Goal: Task Accomplishment & Management: Complete application form

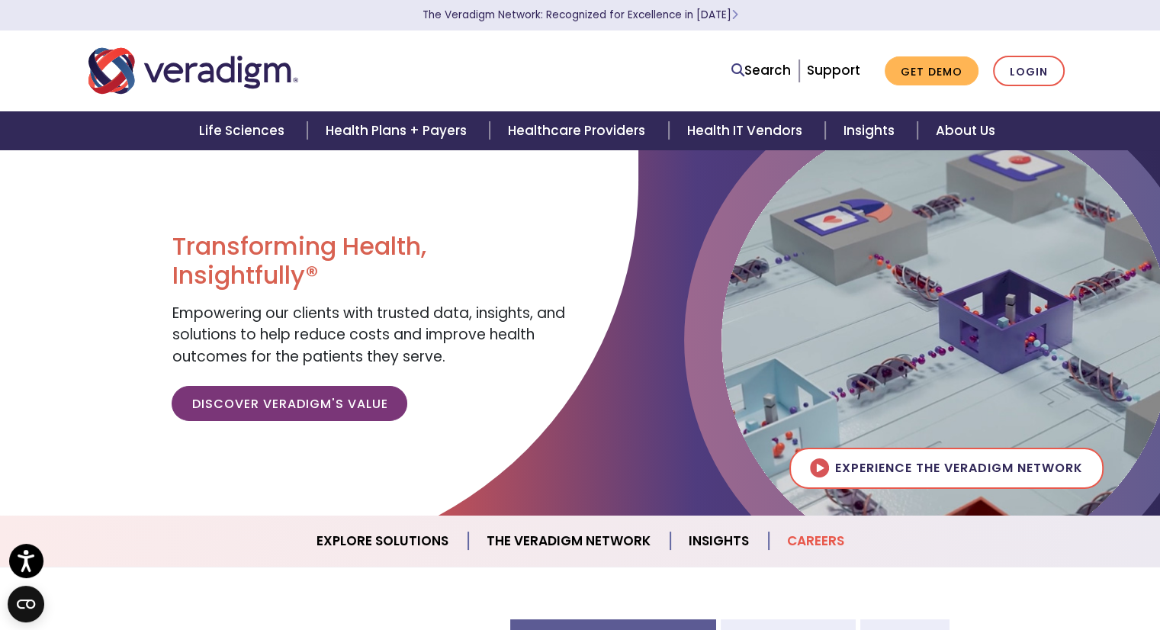
click at [825, 536] on link "Careers" at bounding box center [816, 541] width 94 height 39
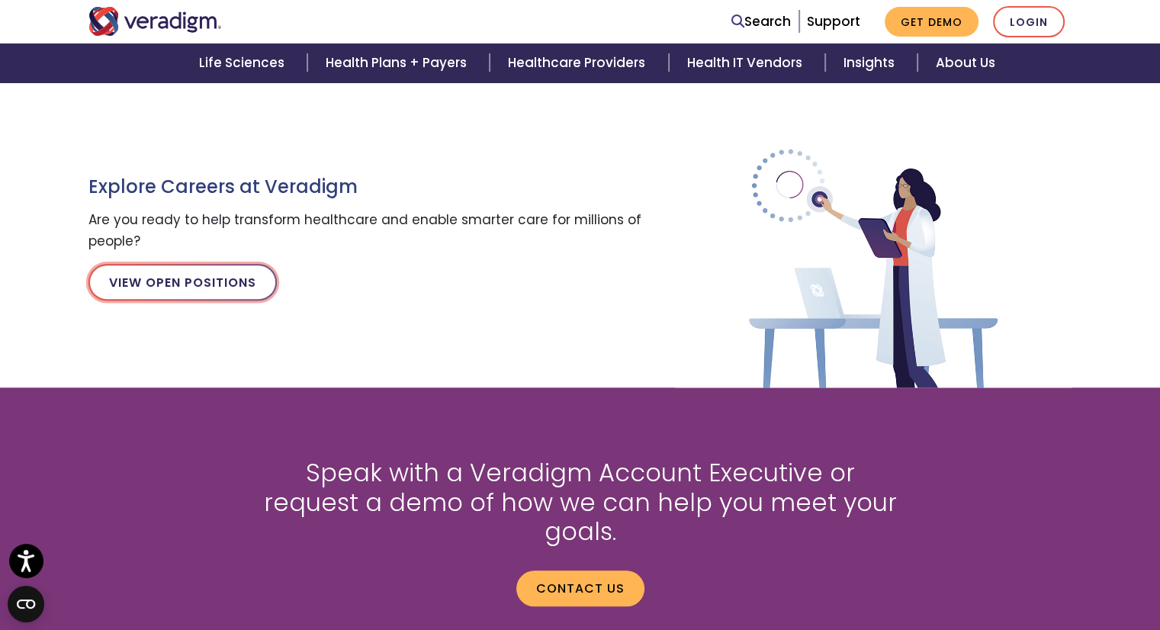
click at [162, 279] on link "View Open Positions" at bounding box center [182, 282] width 188 height 37
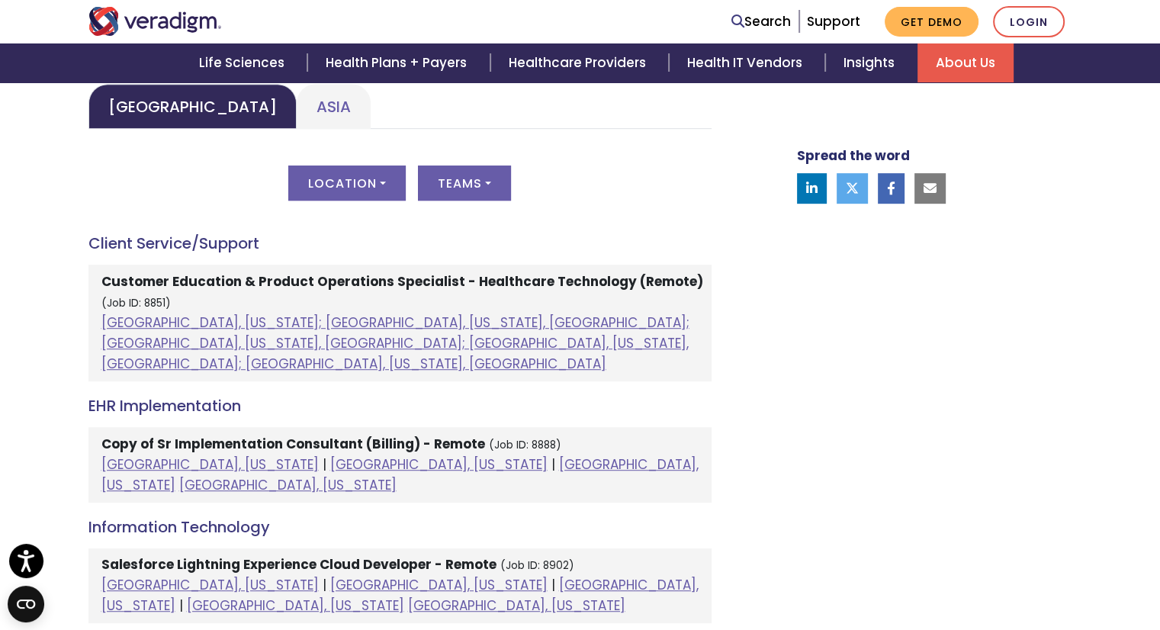
scroll to position [687, 0]
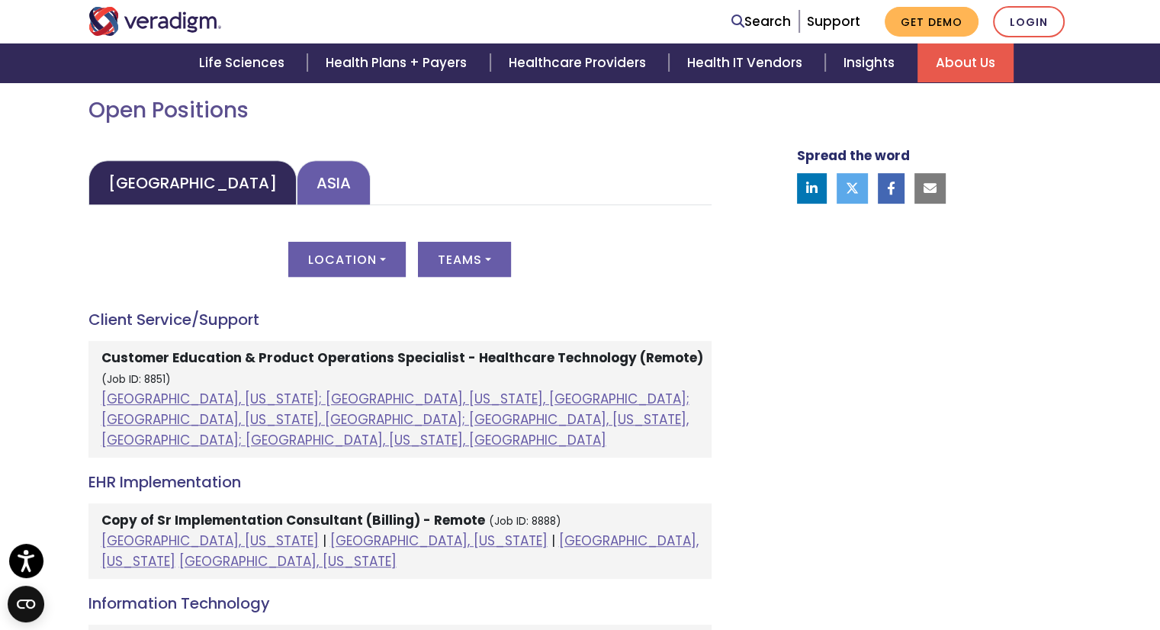
click at [297, 172] on link "Asia" at bounding box center [334, 182] width 74 height 45
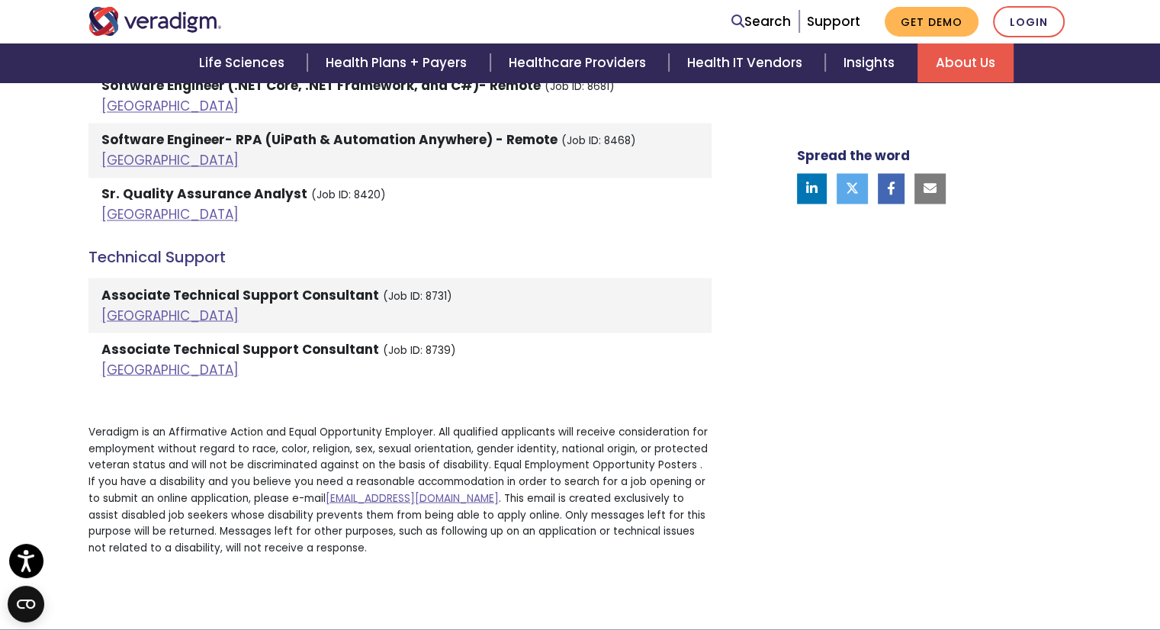
scroll to position [2594, 0]
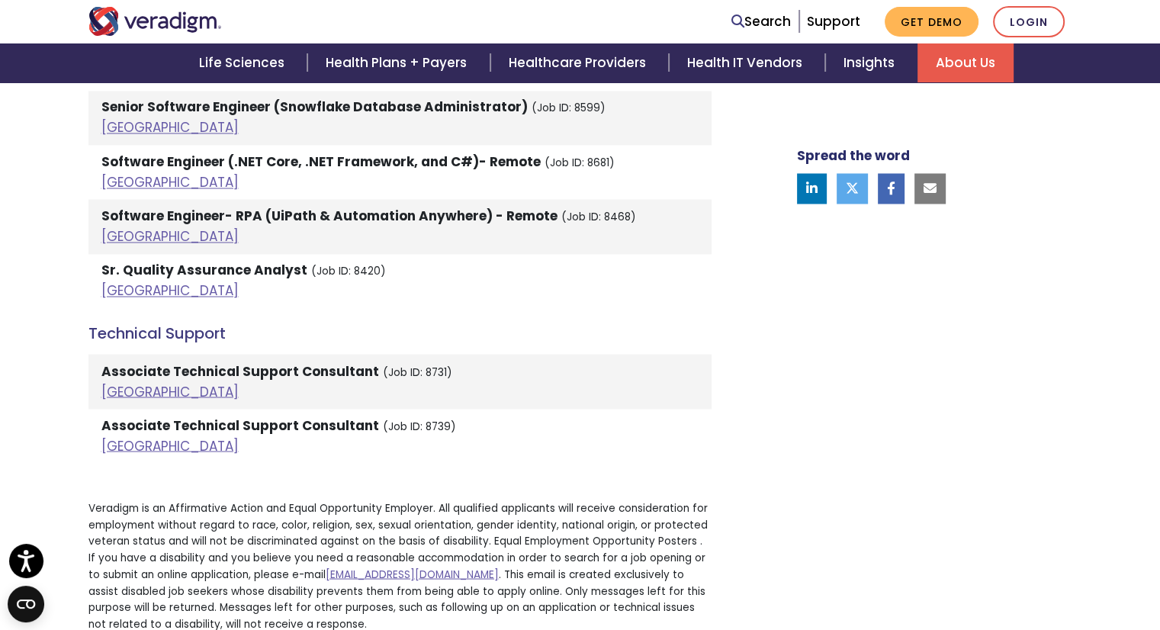
click at [117, 257] on li "Sr. Quality Assurance Analyst (Job ID: 8420) India" at bounding box center [399, 281] width 623 height 54
click at [116, 281] on link "India" at bounding box center [169, 290] width 137 height 18
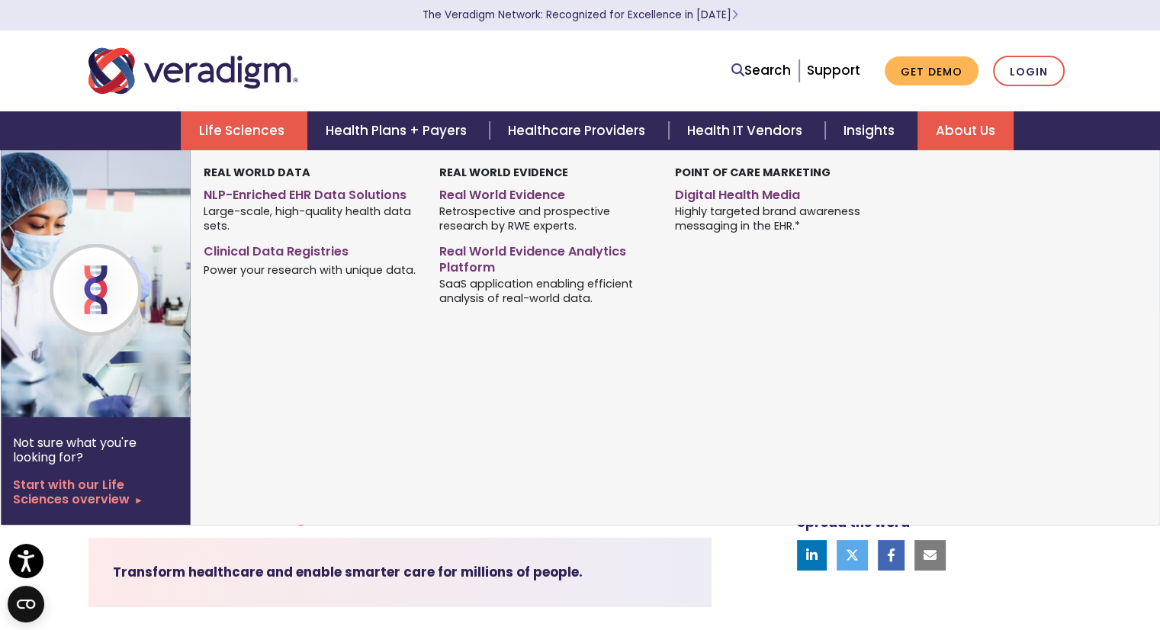
scroll to position [0, 0]
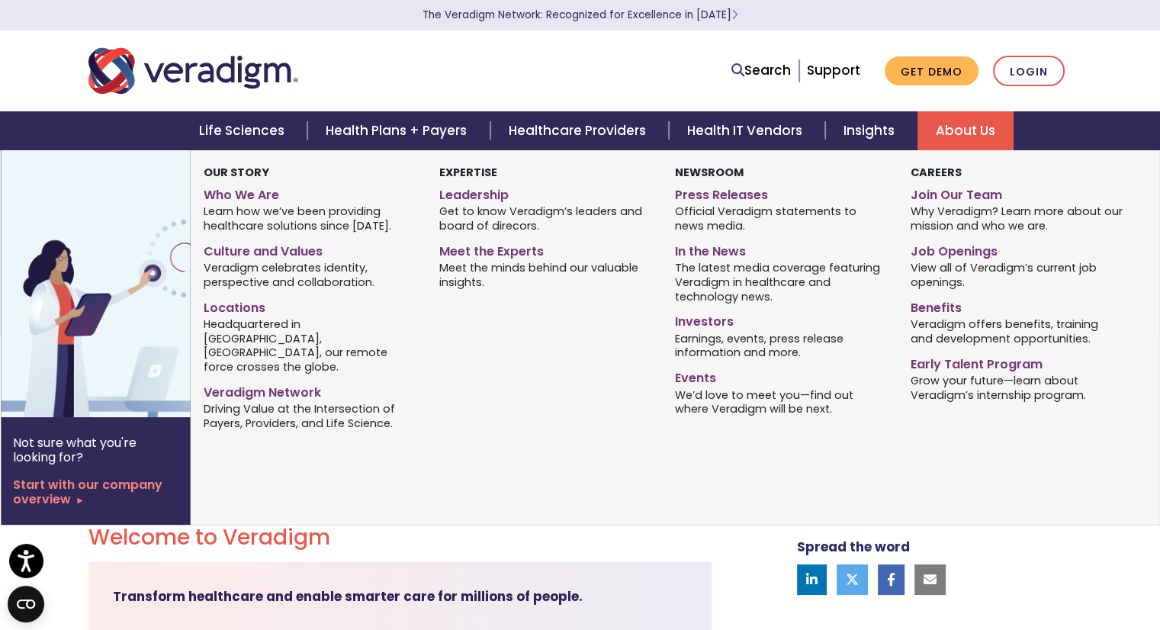
click at [964, 135] on link "About Us" at bounding box center [966, 130] width 96 height 39
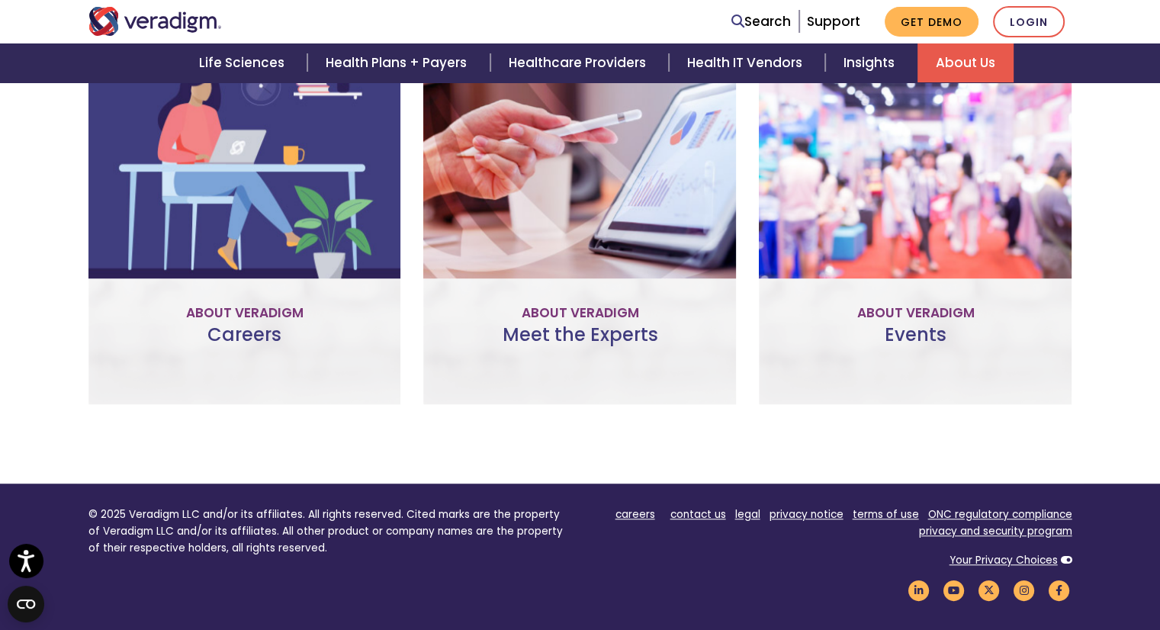
scroll to position [1233, 0]
